Goal: Transaction & Acquisition: Purchase product/service

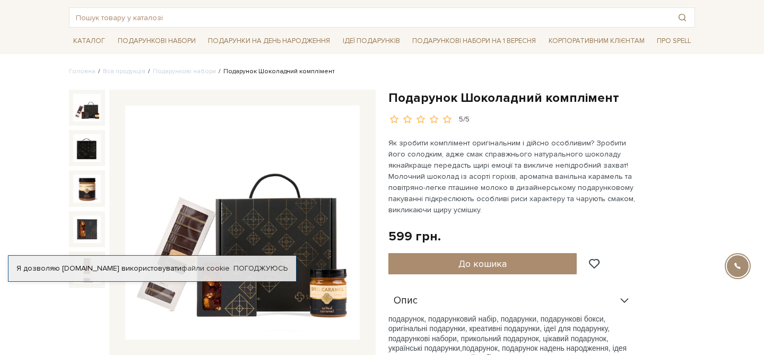
scroll to position [44, 0]
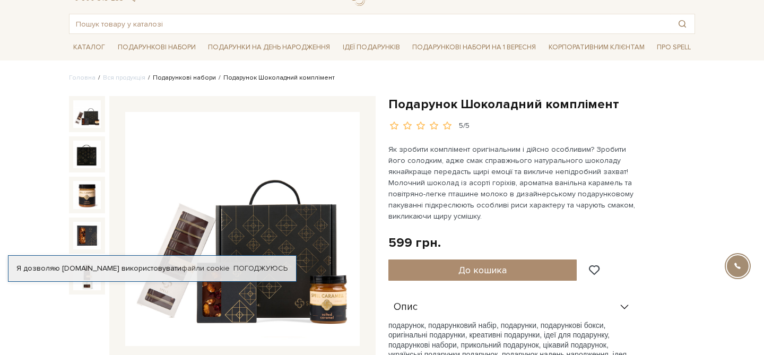
click at [196, 76] on link "Подарункові набори" at bounding box center [184, 78] width 63 height 8
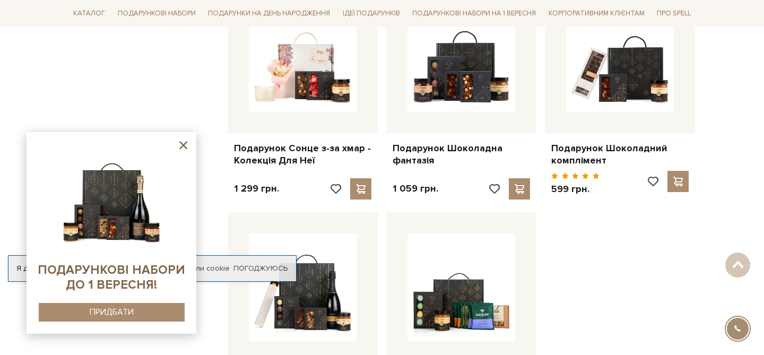
scroll to position [1133, 0]
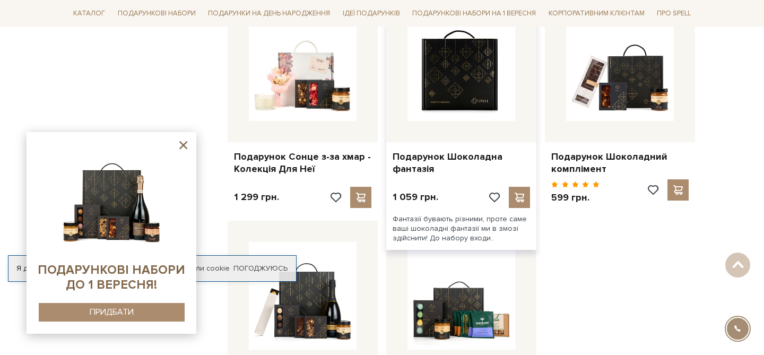
click at [459, 102] on img at bounding box center [461, 67] width 108 height 108
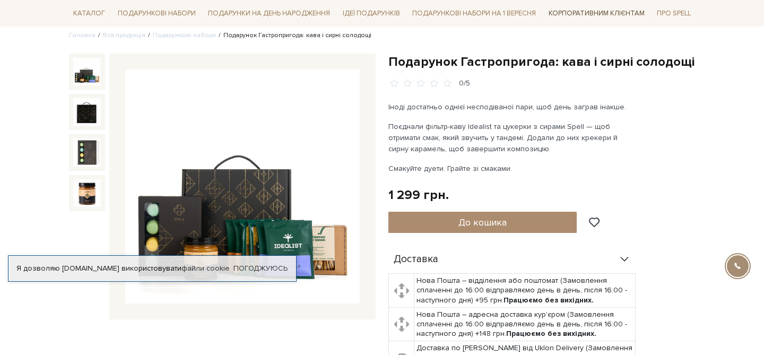
scroll to position [154, 0]
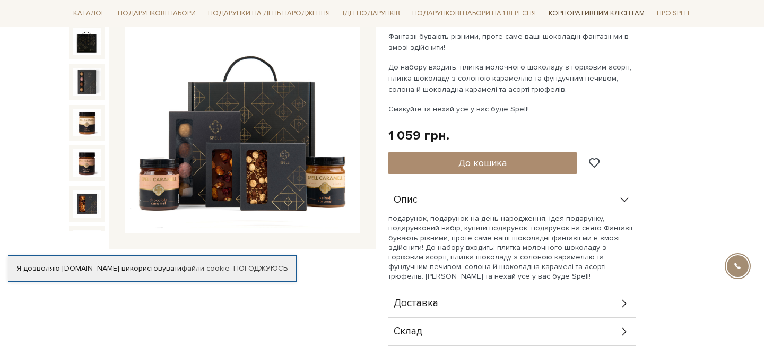
scroll to position [159, 0]
